Goal: Task Accomplishment & Management: Manage account settings

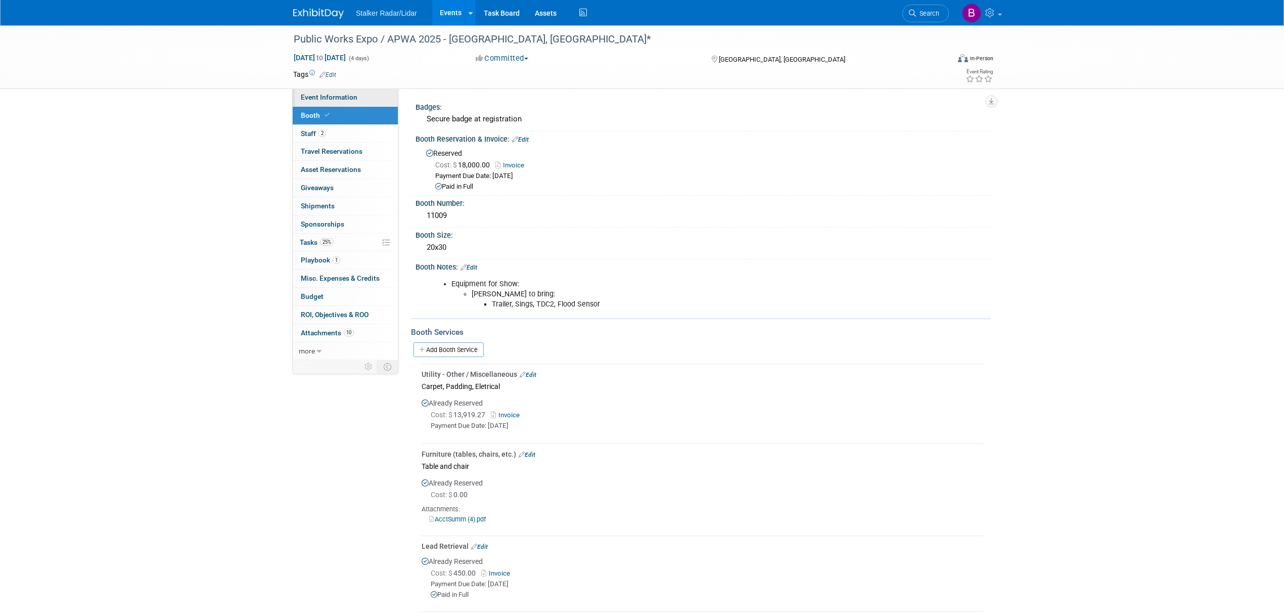
click at [326, 94] on span "Event Information" at bounding box center [329, 97] width 57 height 8
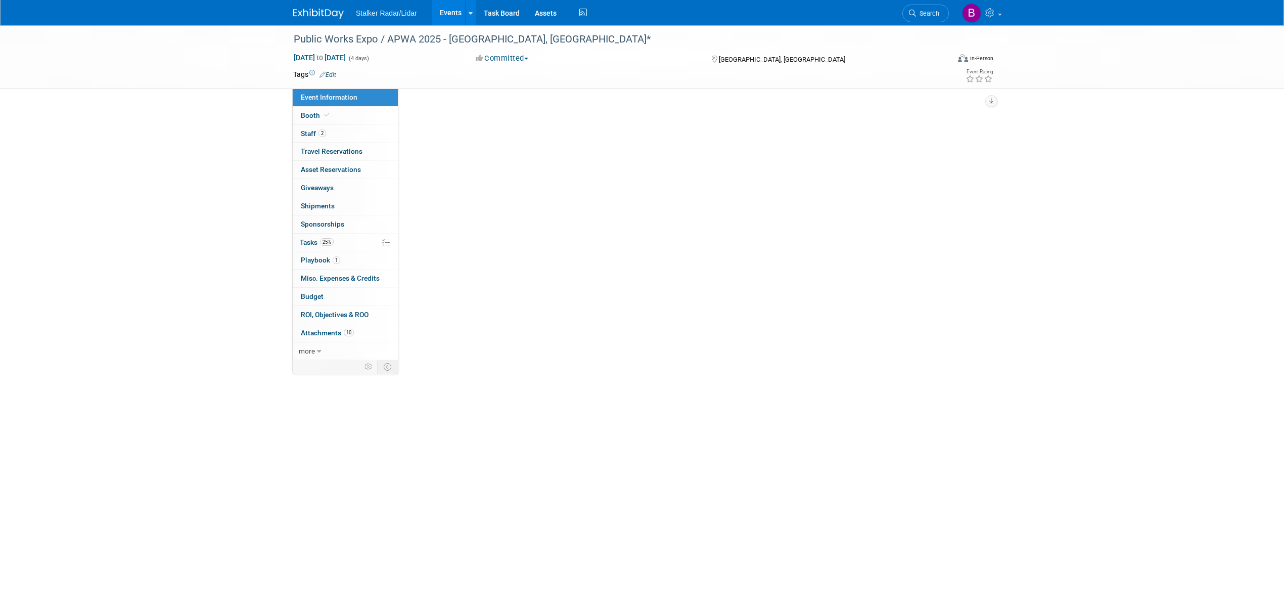
select select "National"
select select "Street Dynamics | Stalker Radar"
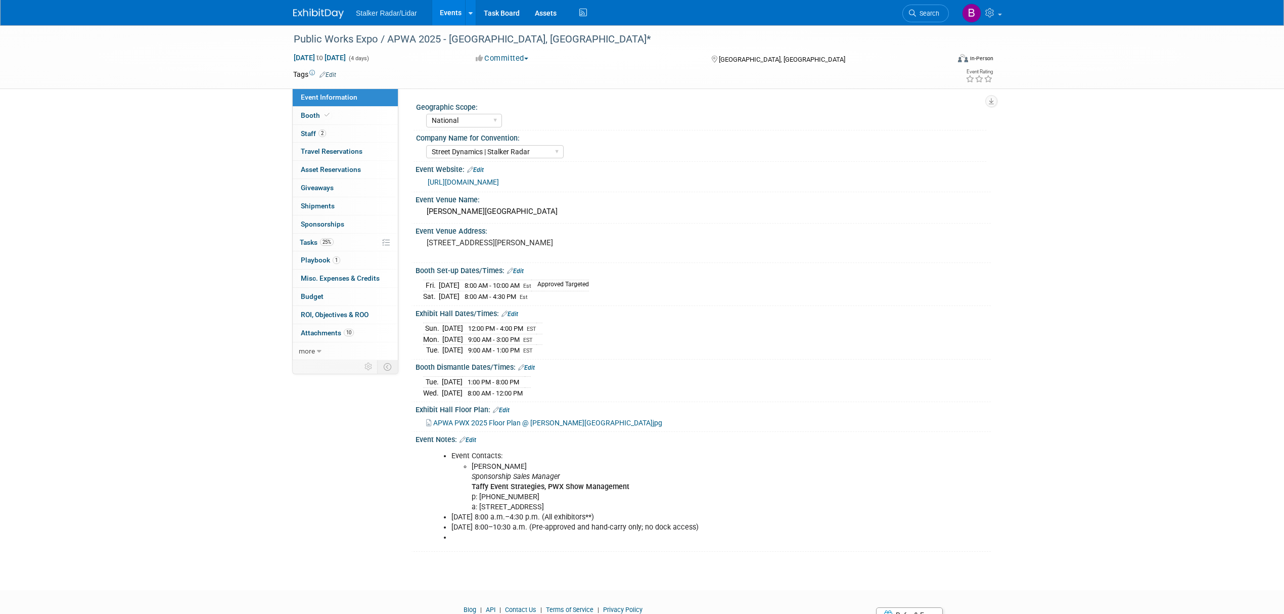
click at [451, 13] on link "Events" at bounding box center [450, 12] width 37 height 25
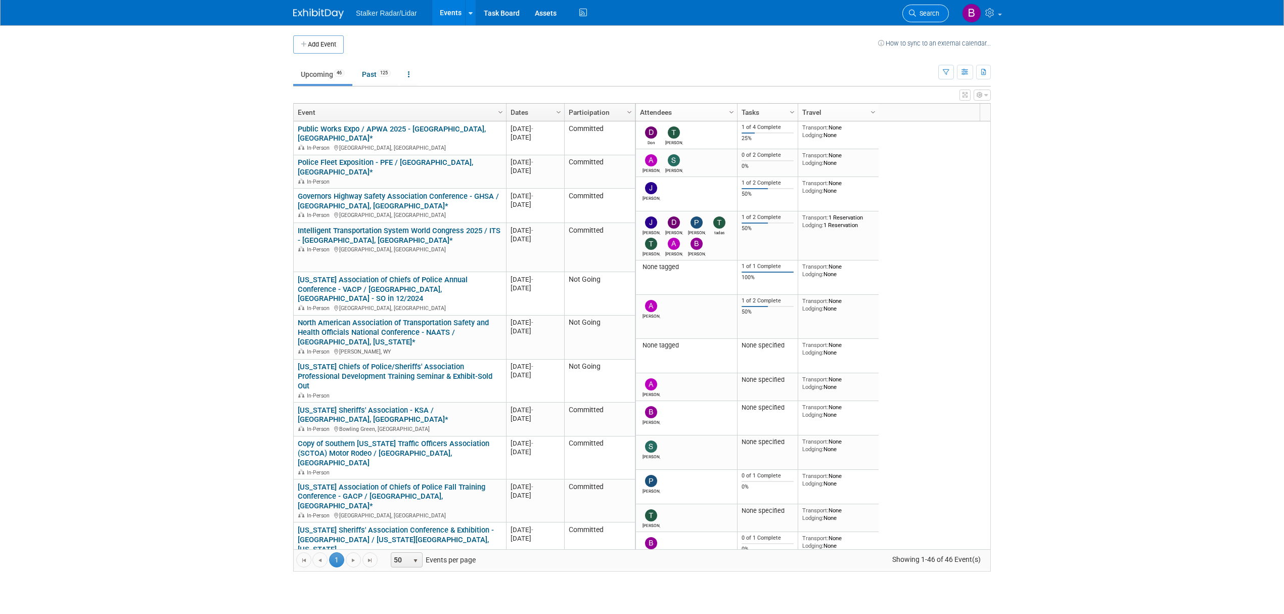
click at [922, 15] on span "Search" at bounding box center [927, 14] width 23 height 8
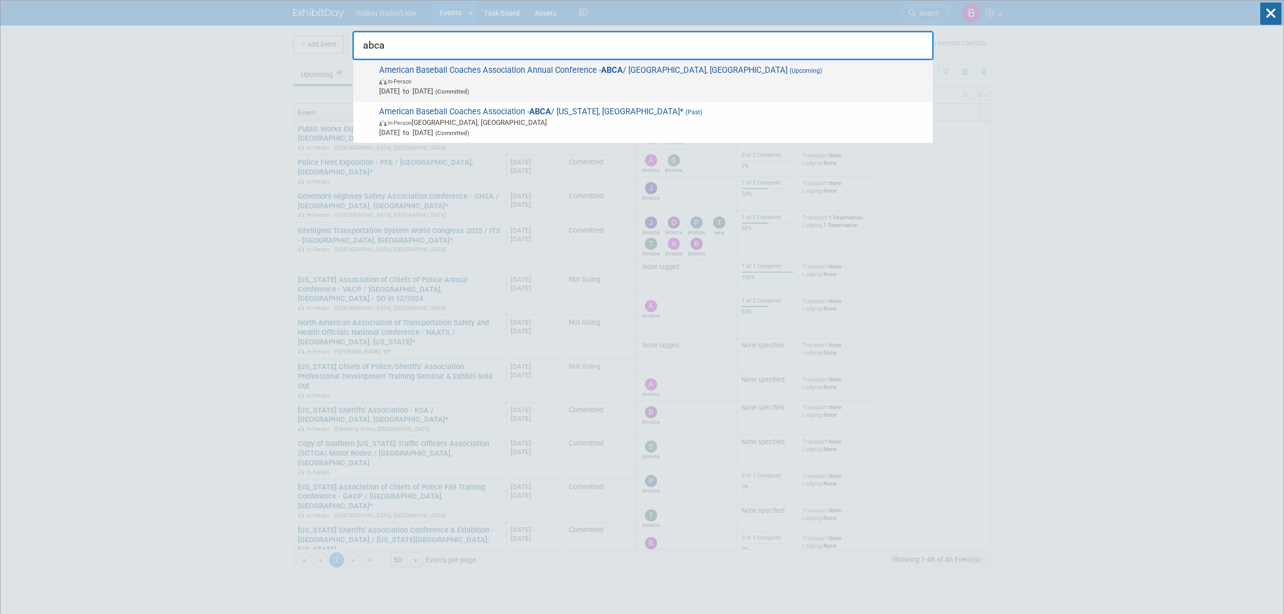
type input "abca"
click at [606, 75] on span "American Baseball Coaches Association Annual Conference - ABCA / [GEOGRAPHIC_DA…" at bounding box center [652, 80] width 552 height 31
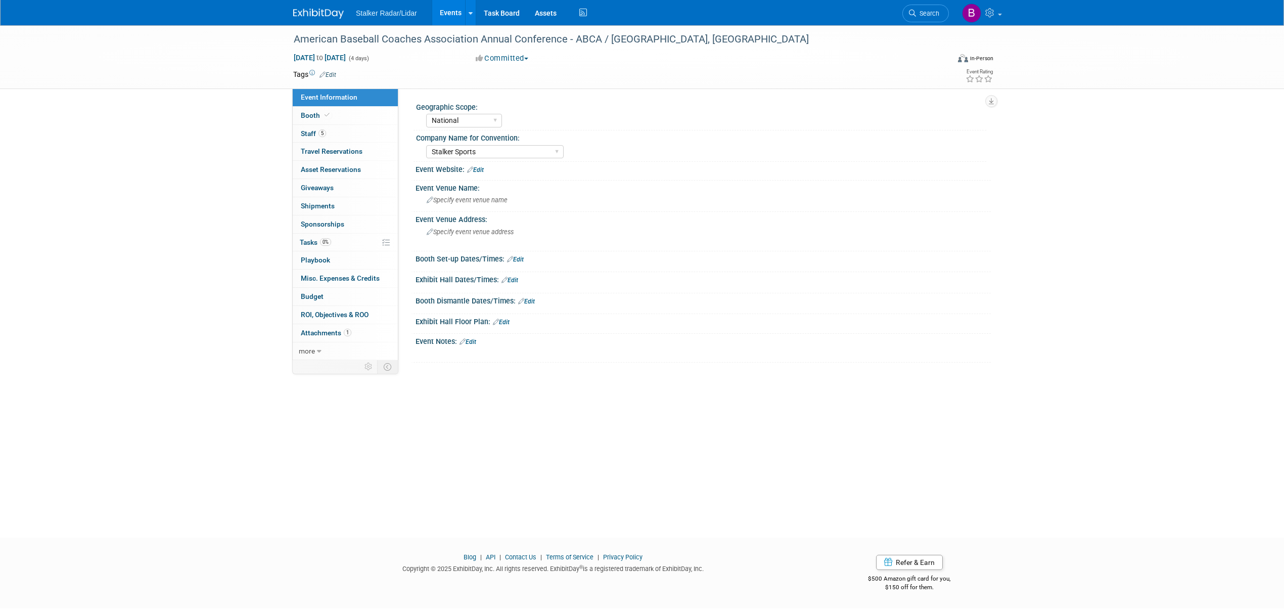
select select "National"
select select "Stalker Sports"
click at [340, 130] on link "5 Staff 5" at bounding box center [345, 134] width 105 height 18
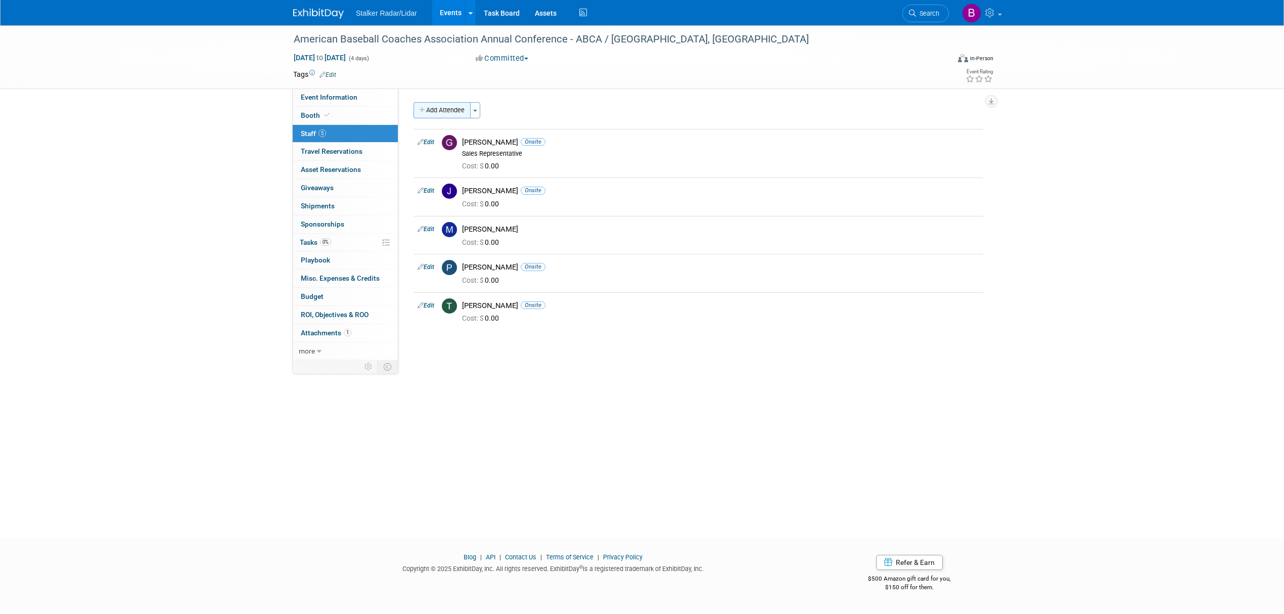
click at [451, 114] on button "Add Attendee" at bounding box center [442, 110] width 57 height 16
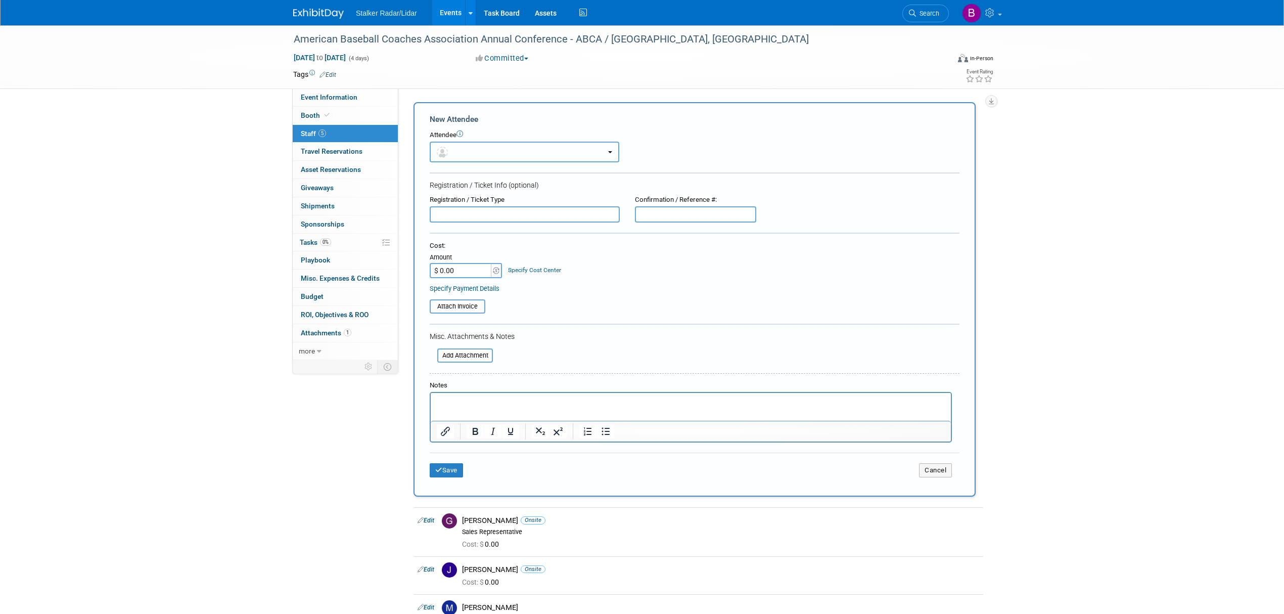
click at [492, 159] on button "button" at bounding box center [525, 152] width 190 height 21
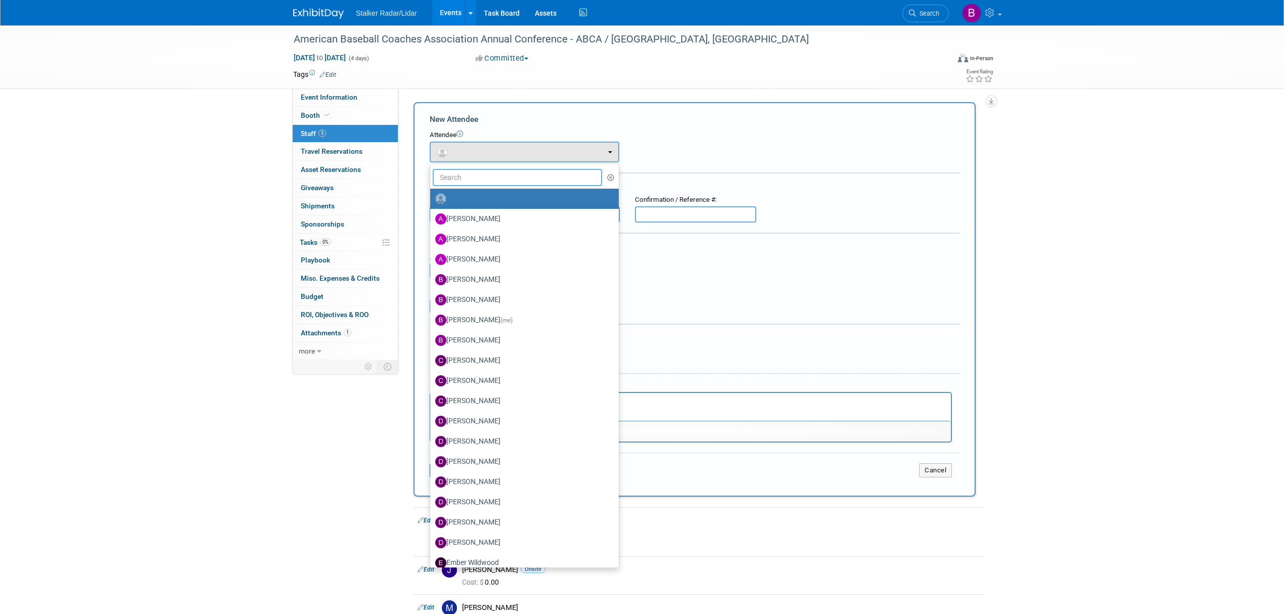
click at [467, 175] on input "text" at bounding box center [517, 177] width 169 height 17
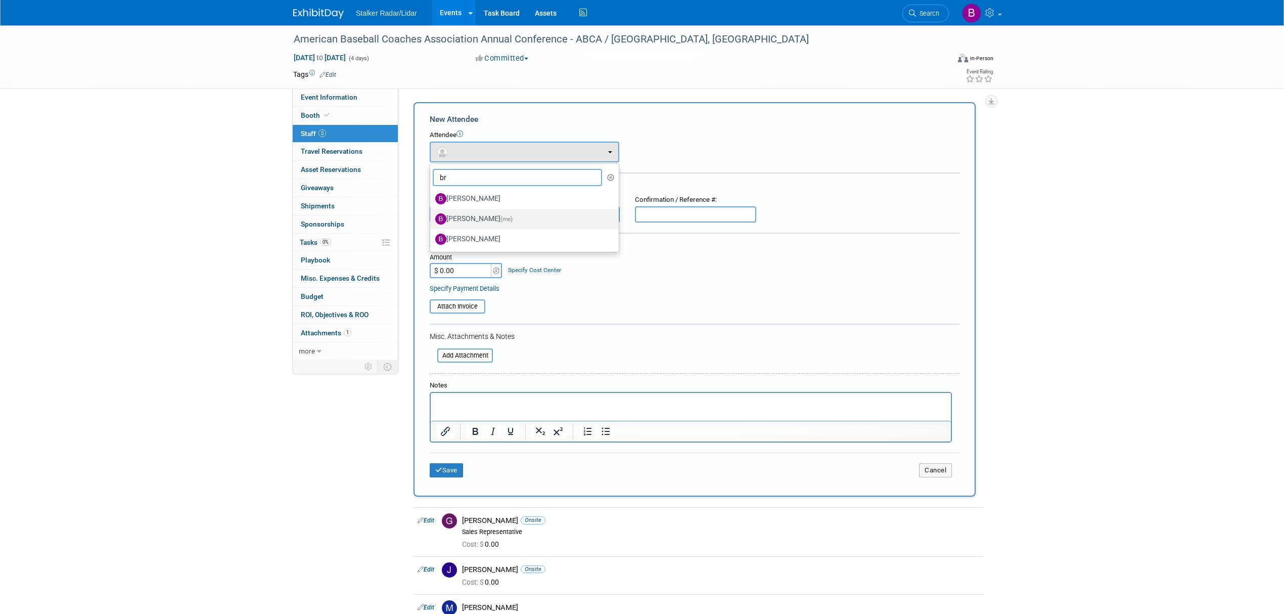
type input "br"
click at [498, 221] on label "Brooke Journet (me)" at bounding box center [521, 219] width 173 height 16
click at [432, 221] on input "Brooke Journet (me)" at bounding box center [428, 217] width 7 height 7
select select "71d757ca-0bec-4651-beaa-5759fec44953"
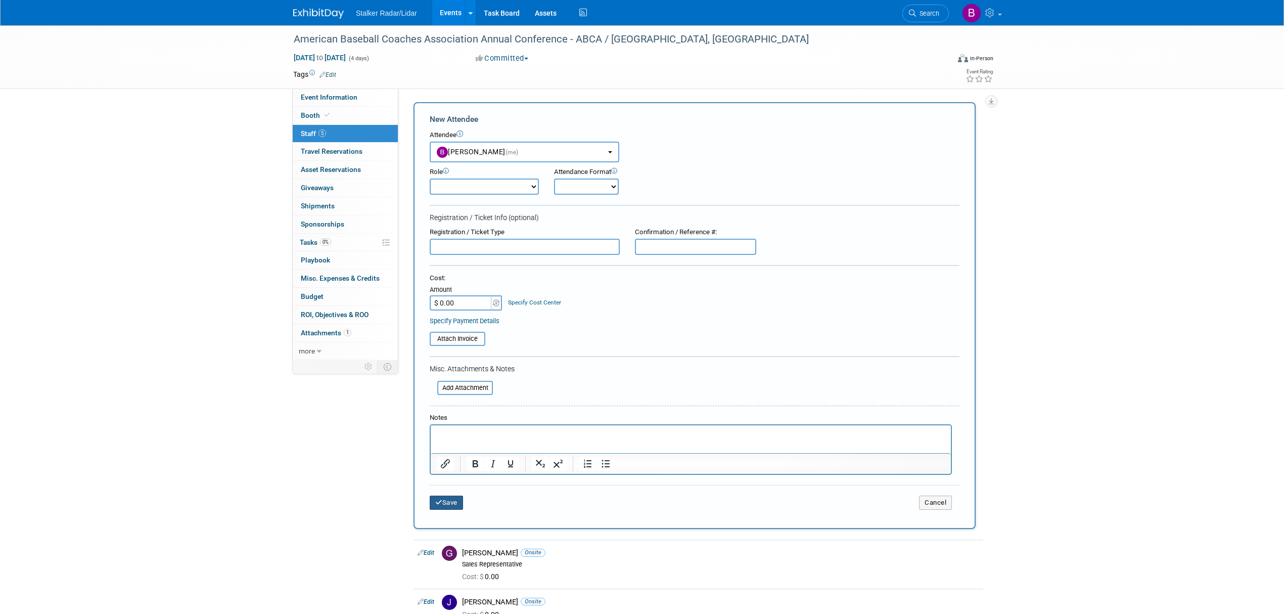
click at [437, 500] on icon "submit" at bounding box center [438, 502] width 7 height 7
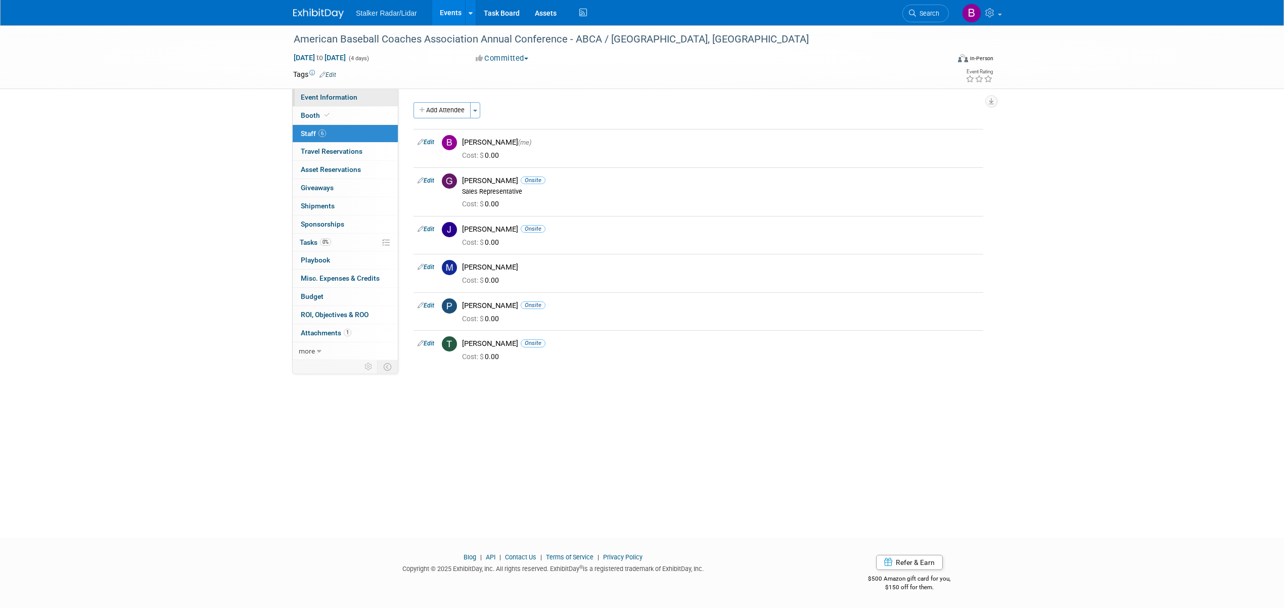
click at [322, 99] on span "Event Information" at bounding box center [329, 97] width 57 height 8
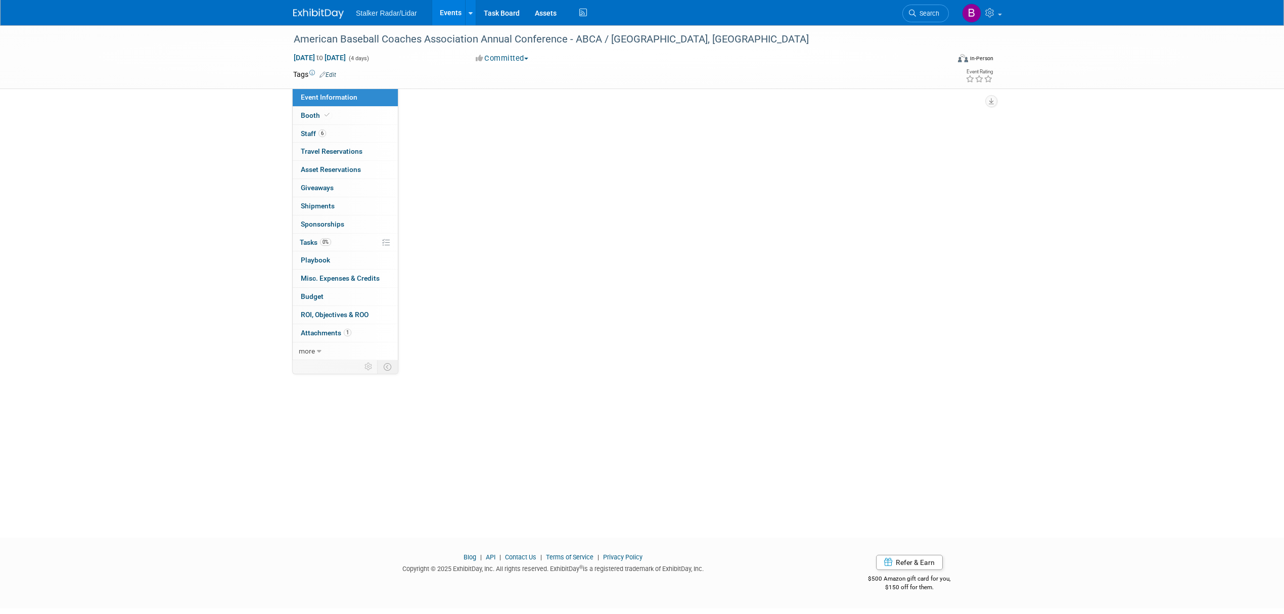
select select "National"
select select "Stalker Sports"
